Goal: Book appointment/travel/reservation

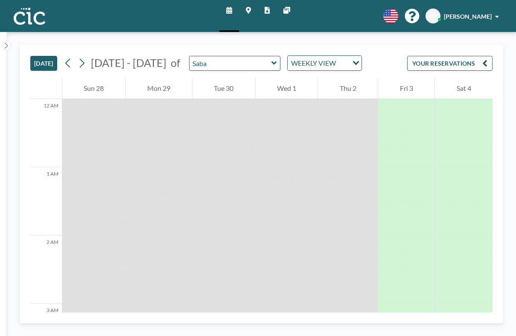
click at [498, 12] on div "[PERSON_NAME]" at bounding box center [471, 16] width 55 height 9
click at [394, 33] on div "TODAY Sep - Oct 2025 of Saba WEEKLY VIEW Loading... YOUR RESERVATIONS 12 AM 1 A…" at bounding box center [261, 184] width 509 height 304
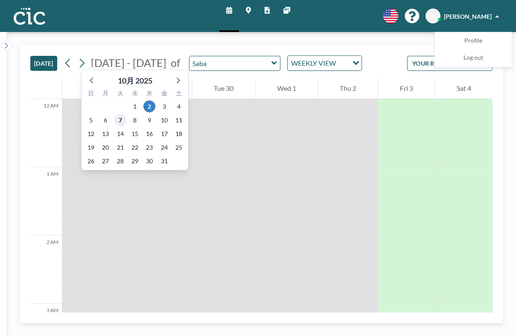
click at [116, 114] on span "7" at bounding box center [120, 120] width 12 height 12
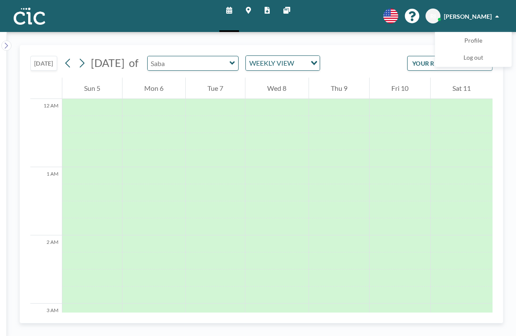
click at [200, 56] on input "text" at bounding box center [189, 63] width 82 height 14
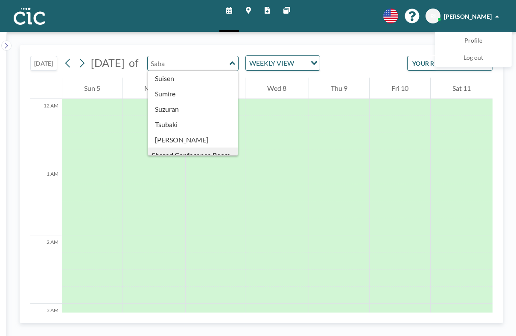
scroll to position [369, 0]
type input "Uroko"
click at [167, 95] on div "12 AM 1 AM 2 AM 3 AM 4 AM 5 AM 6 AM 7 AM 8 AM 9 AM 10 AM 11 AM 12 PM 1 PM 2 PM …" at bounding box center [261, 195] width 462 height 235
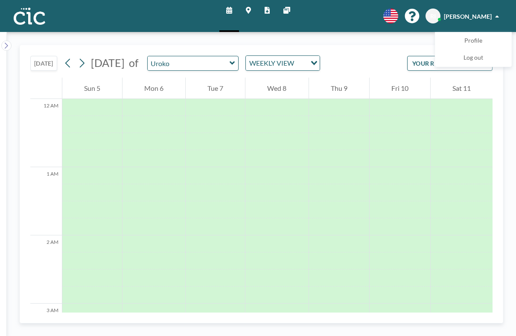
click at [491, 14] on span "[PERSON_NAME]" at bounding box center [468, 16] width 48 height 7
click at [492, 56] on button "YOUR RESERVATIONS" at bounding box center [449, 63] width 85 height 15
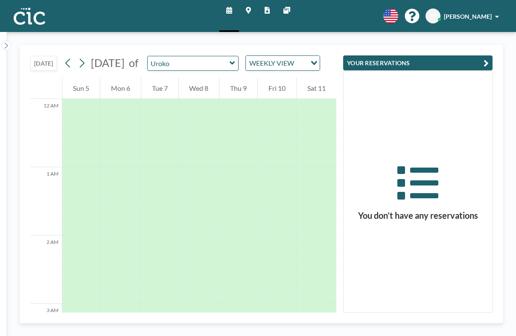
click at [488, 58] on icon "button" at bounding box center [485, 63] width 5 height 10
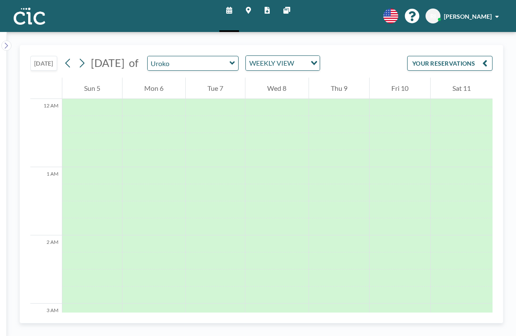
click at [316, 45] on div "TODAY October 2025 of Uroko WEEKLY VIEW Loading... YOUR RESERVATIONS" at bounding box center [261, 61] width 462 height 32
click at [6, 41] on icon at bounding box center [6, 45] width 6 height 9
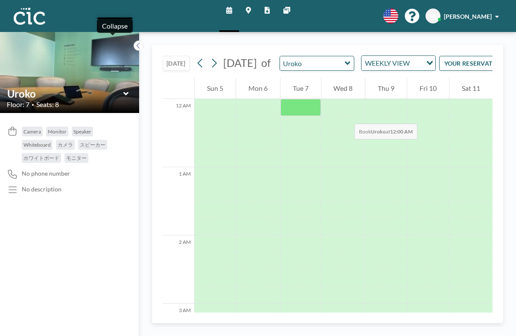
click at [280, 99] on div at bounding box center [300, 107] width 41 height 17
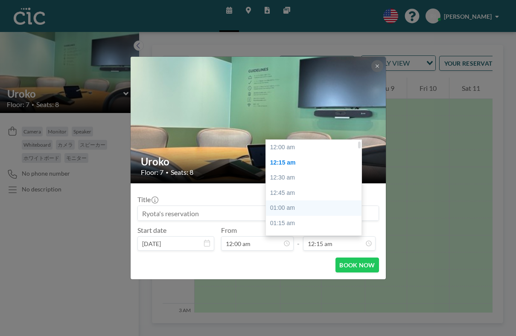
scroll to position [14, 0]
click at [285, 218] on div "01:30 am" at bounding box center [316, 225] width 100 height 15
type input "01:30 am"
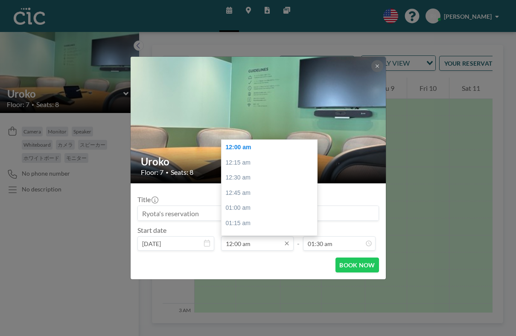
click at [260, 236] on input "12:00 am" at bounding box center [257, 243] width 73 height 15
click at [255, 285] on div "12:00 pm" at bounding box center [271, 292] width 100 height 15
type input "12:00 pm"
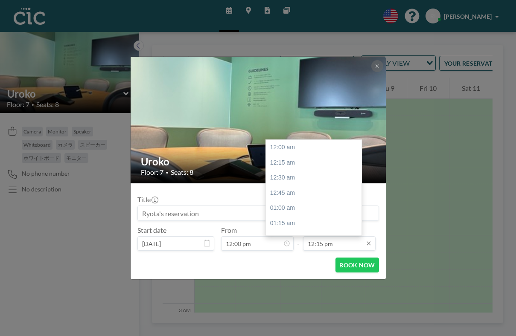
scroll to position [667, 0]
click at [282, 293] on div "01:30 pm" at bounding box center [316, 300] width 100 height 15
type input "01:30 pm"
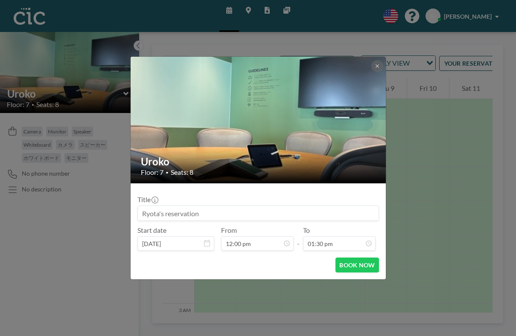
scroll to position [653, 0]
click at [337, 258] on button "BOOK NOW" at bounding box center [356, 265] width 43 height 15
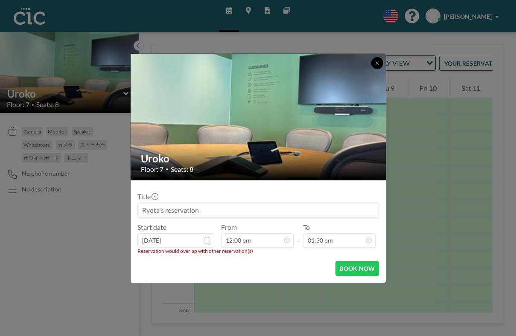
click at [374, 66] on icon at bounding box center [376, 63] width 5 height 5
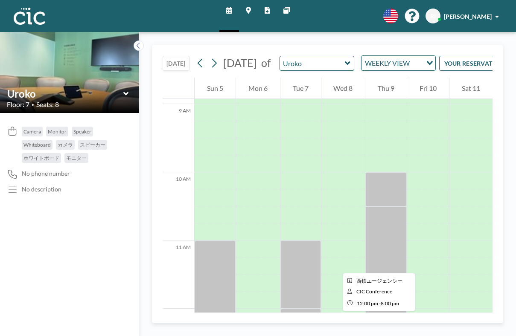
scroll to position [601, 0]
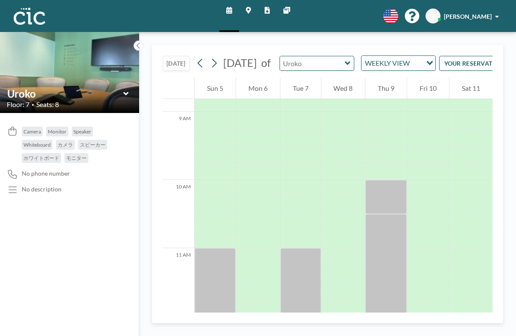
click at [315, 56] on input "text" at bounding box center [312, 63] width 65 height 14
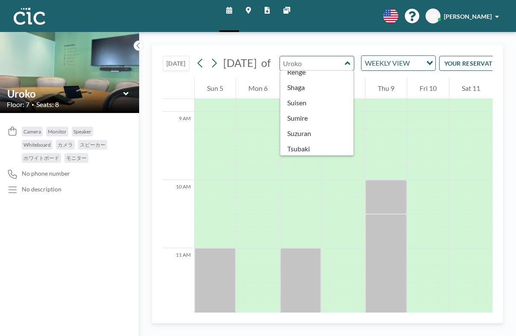
scroll to position [369, 0]
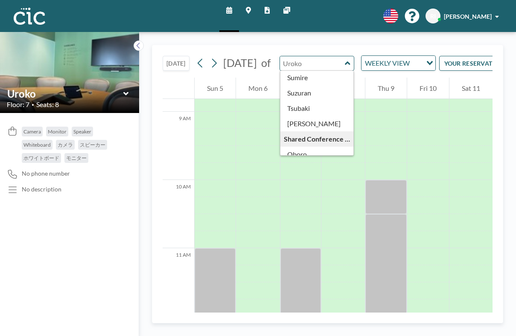
type input "Une"
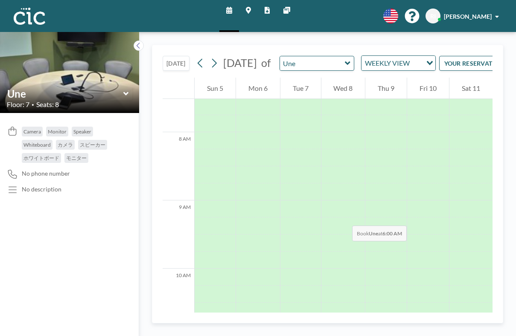
scroll to position [586, 0]
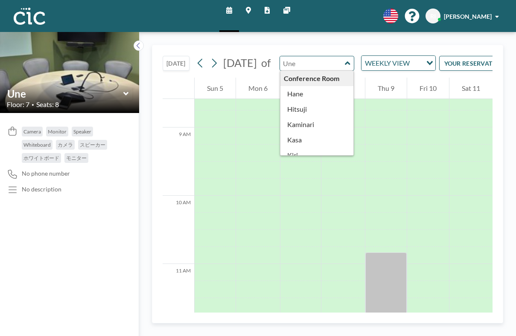
click at [304, 56] on input "text" at bounding box center [312, 63] width 65 height 14
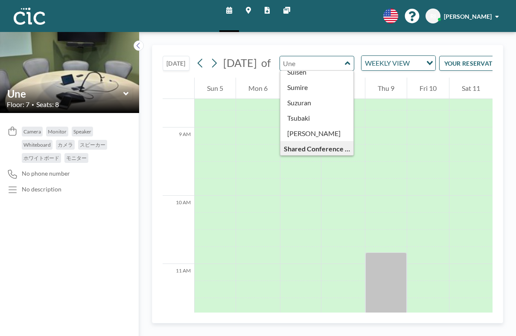
scroll to position [369, 0]
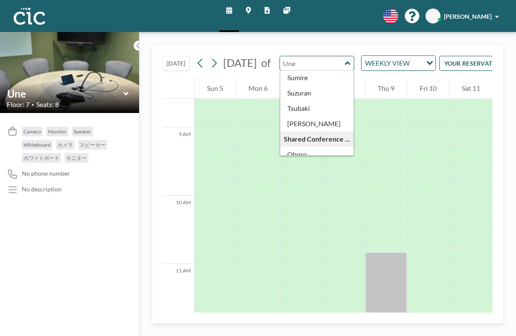
type input "Usu"
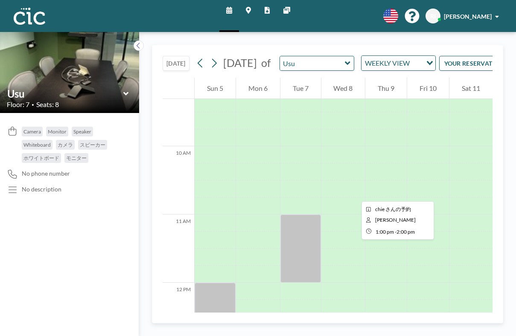
scroll to position [598, 0]
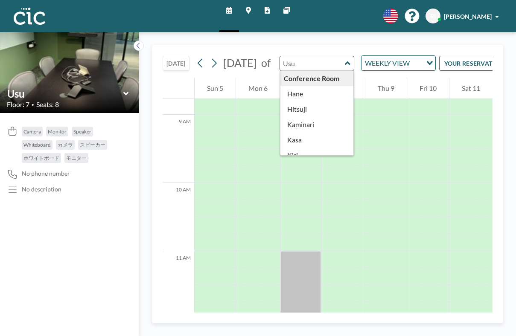
click at [287, 56] on input "text" at bounding box center [312, 63] width 65 height 14
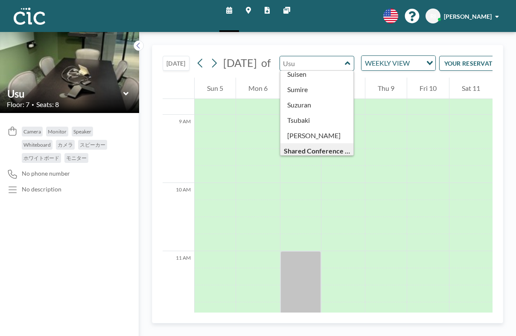
scroll to position [369, 0]
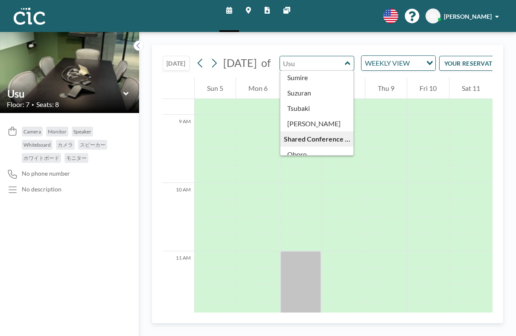
type input "Wata"
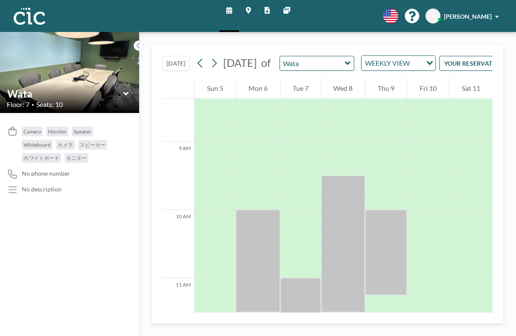
scroll to position [521, 0]
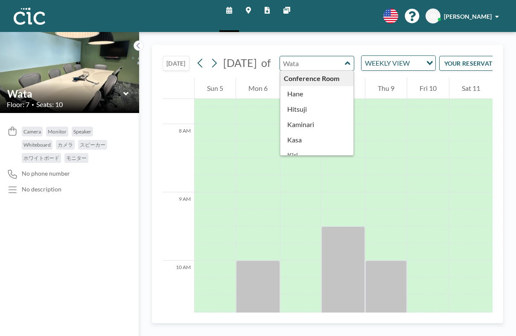
click at [288, 58] on input "text" at bounding box center [312, 63] width 65 height 14
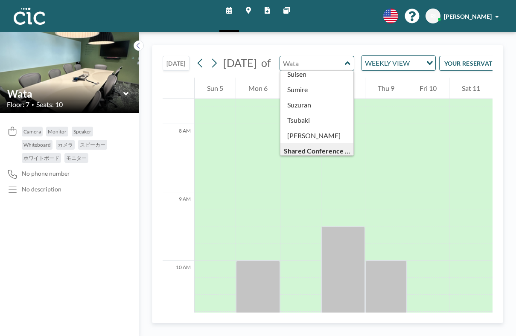
scroll to position [369, 0]
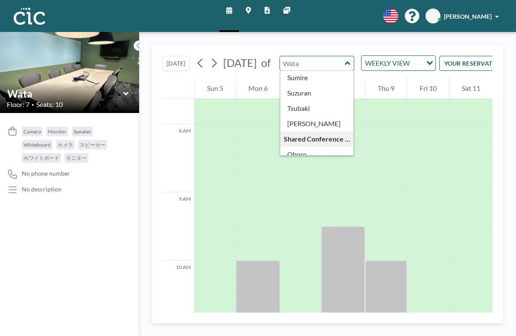
type input "Yuki"
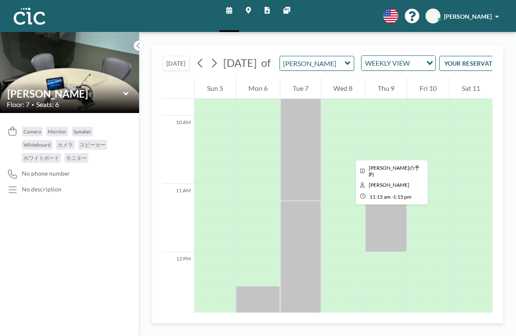
scroll to position [666, 0]
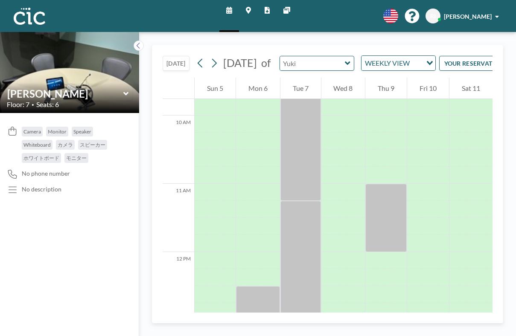
click at [319, 56] on input "text" at bounding box center [312, 63] width 65 height 14
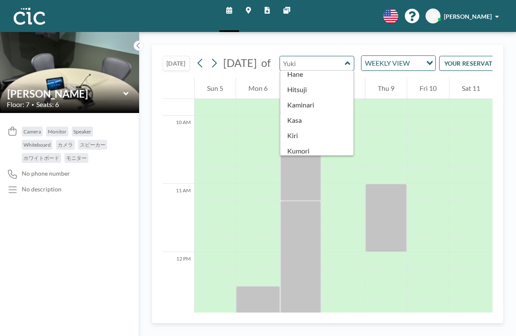
scroll to position [0, 0]
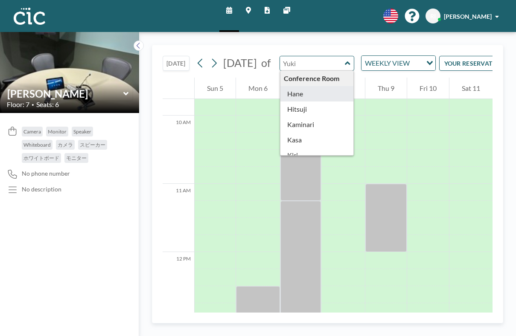
type input "Hane"
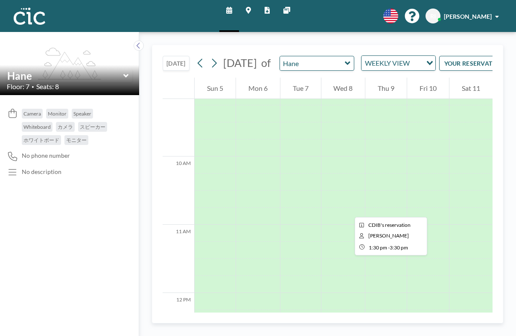
scroll to position [624, 0]
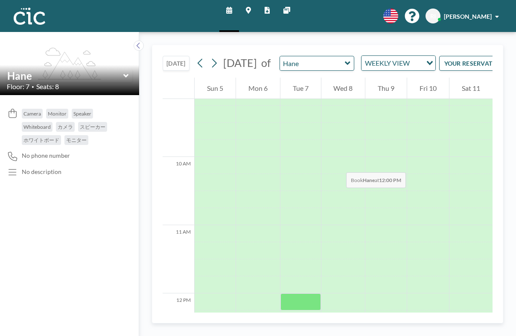
click at [280, 293] on div at bounding box center [300, 301] width 41 height 17
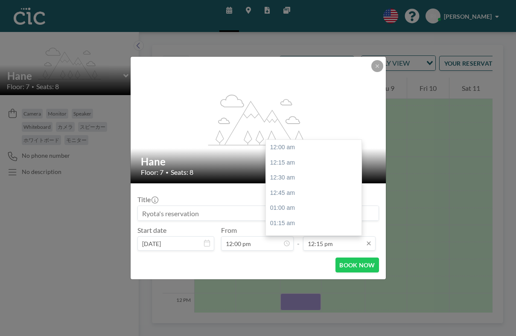
scroll to position [667, 0]
click at [285, 293] on div "01:30 pm" at bounding box center [316, 300] width 100 height 15
type input "01:30 pm"
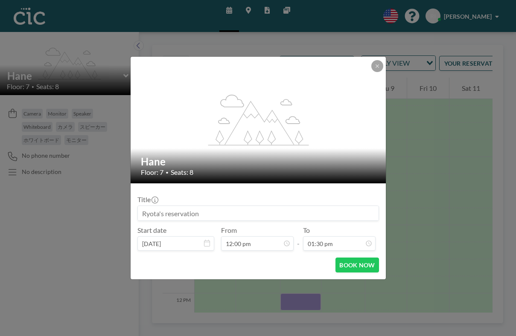
scroll to position [735, 0]
click at [337, 258] on button "BOOK NOW" at bounding box center [356, 265] width 43 height 15
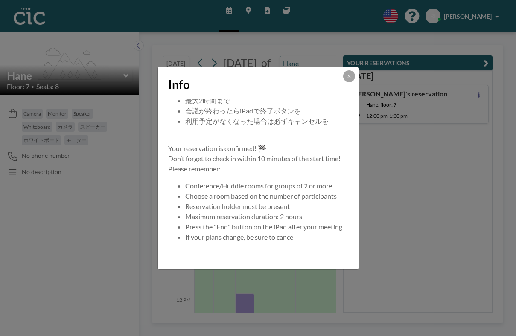
scroll to position [75, 0]
click at [343, 82] on button at bounding box center [349, 76] width 12 height 12
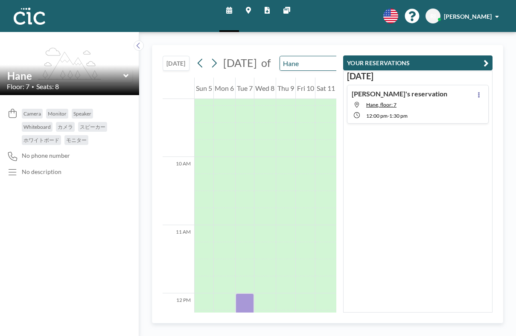
click at [28, 17] on img at bounding box center [30, 16] width 32 height 17
click at [473, 14] on span "[PERSON_NAME]" at bounding box center [468, 16] width 48 height 7
click at [482, 37] on span "Profile" at bounding box center [473, 41] width 18 height 9
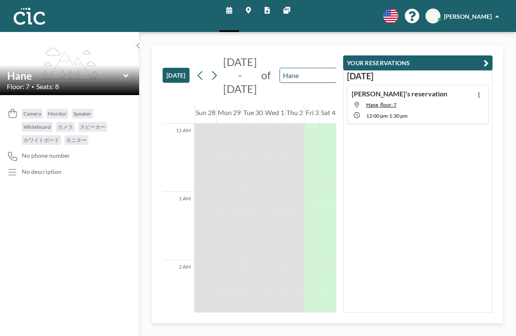
click at [398, 12] on icon at bounding box center [390, 16] width 15 height 15
click at [417, 52] on li "日本語" at bounding box center [395, 57] width 44 height 11
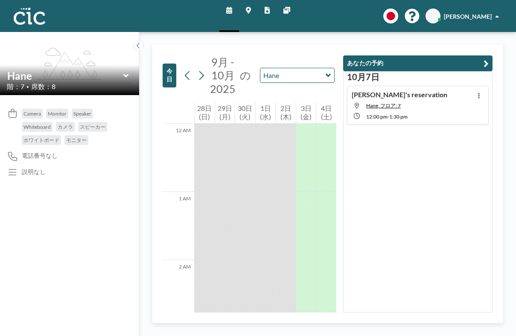
click at [283, 7] on icon at bounding box center [286, 10] width 7 height 7
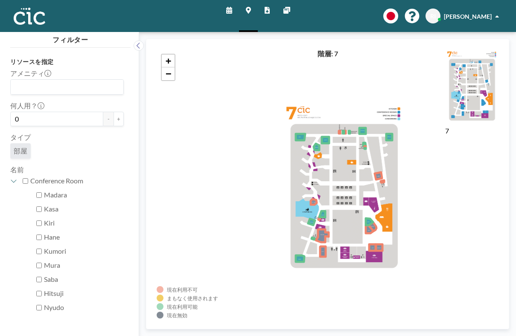
click at [232, 9] on icon at bounding box center [229, 10] width 6 height 7
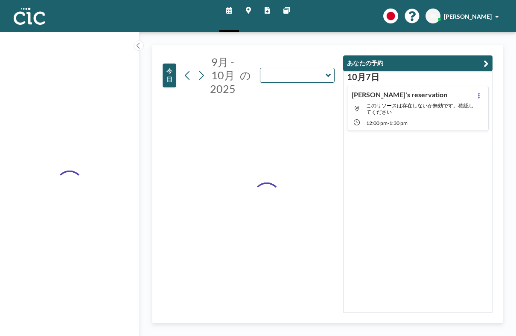
type input "Hane"
